Goal: Information Seeking & Learning: Learn about a topic

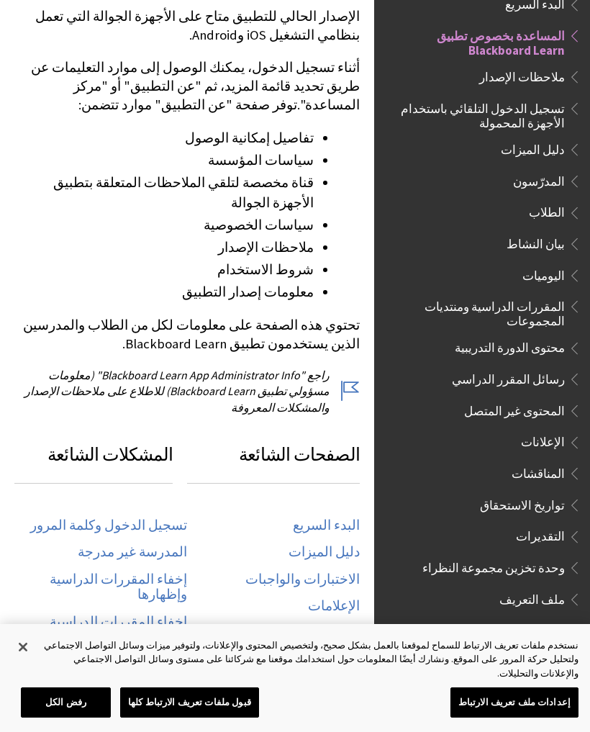
scroll to position [407, 0]
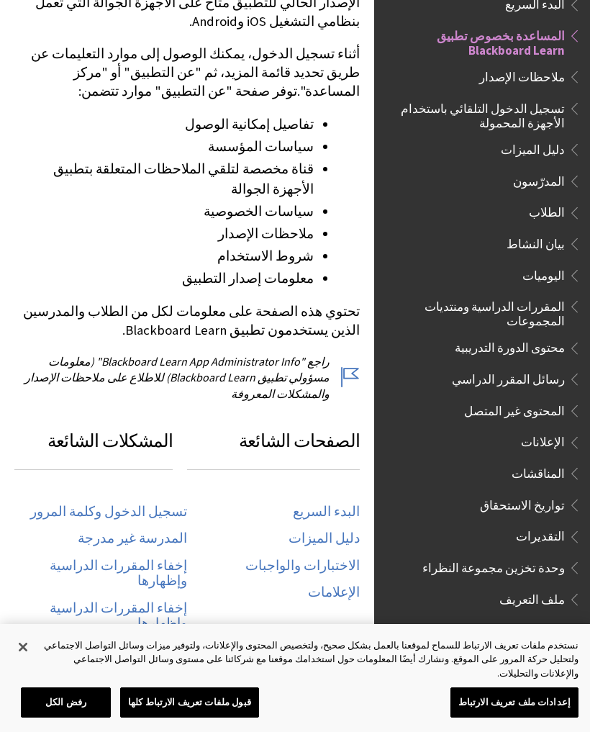
click at [160, 504] on link "تسجيل الدخول وكلمة المرور" at bounding box center [108, 512] width 157 height 17
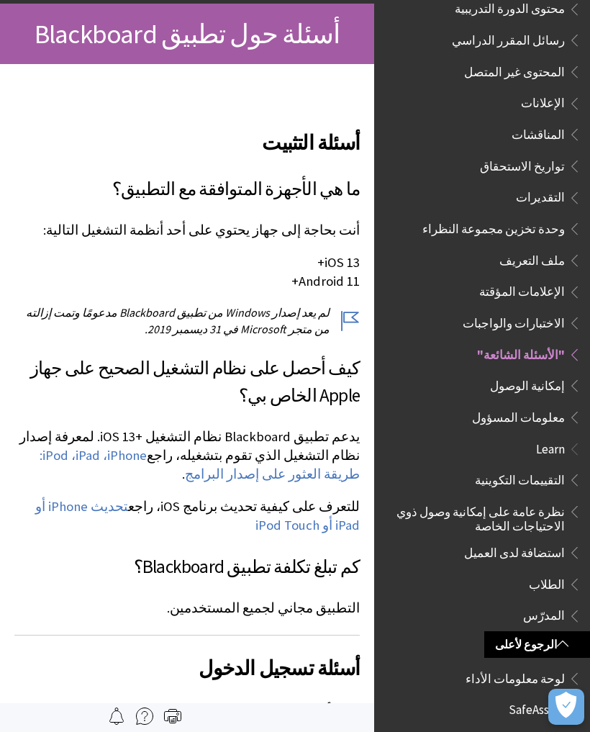
scroll to position [128, 0]
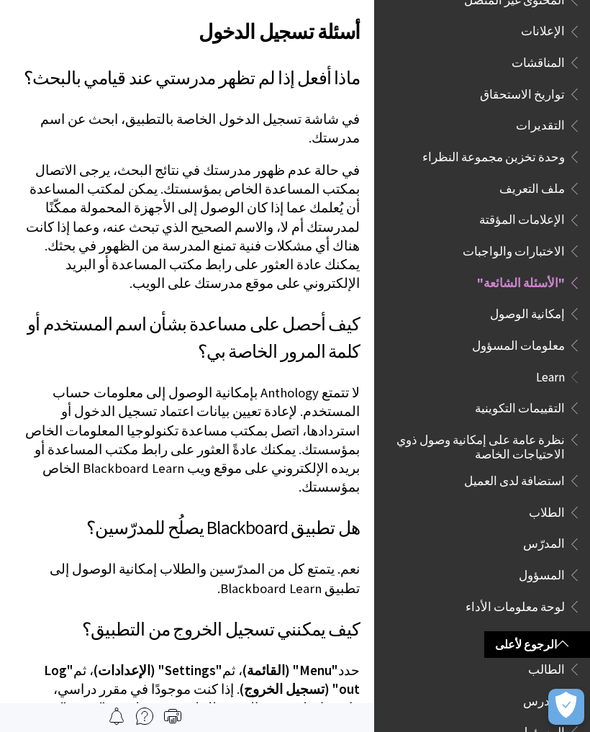
scroll to position [128, 0]
